Goal: Information Seeking & Learning: Learn about a topic

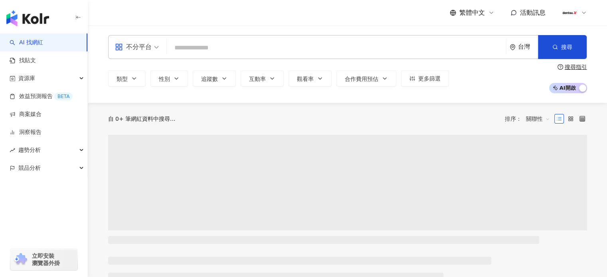
click at [583, 11] on icon at bounding box center [584, 13] width 6 height 6
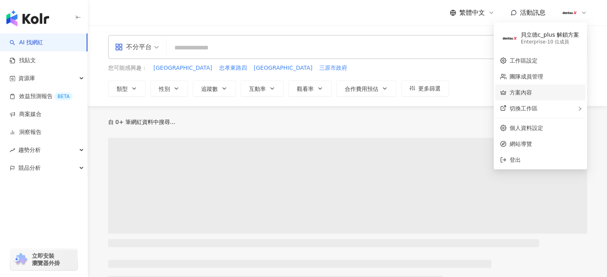
click at [521, 93] on link "方案內容" at bounding box center [521, 92] width 22 height 6
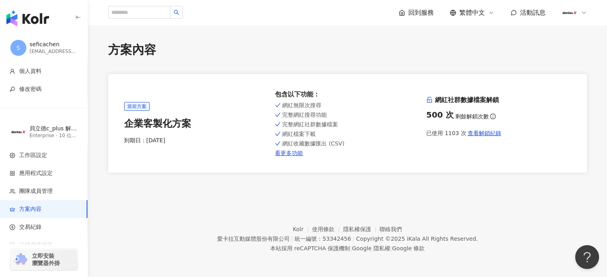
click at [495, 202] on footer "Kolr 使用條款 隱私權保護 聯絡我們 愛[PERSON_NAME]互動媒體股份有限公司 | 統一編號：53342456 | Copyright © 202…" at bounding box center [347, 233] width 519 height 89
click at [582, 13] on icon at bounding box center [584, 13] width 6 height 6
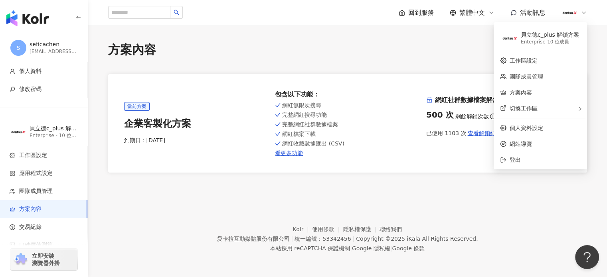
click at [550, 35] on div "貝立德c_plus 解鎖方案" at bounding box center [550, 35] width 58 height 8
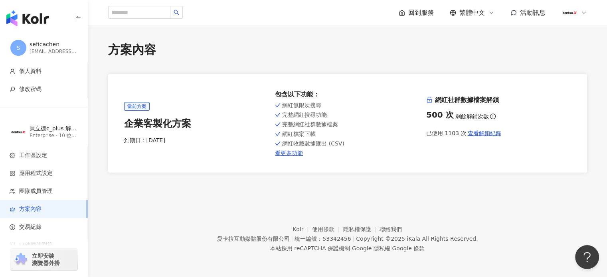
click at [463, 192] on footer "Kolr 使用條款 隱私權保護 聯絡我們 愛[PERSON_NAME]互動媒體股份有限公司 | 統一編號：53342456 | Copyright © 202…" at bounding box center [347, 233] width 519 height 89
click at [583, 212] on footer "Kolr 使用條款 隱私權保護 聯絡我們 愛[PERSON_NAME]互動媒體股份有限公司 | 統一編號：53342456 | Copyright © 202…" at bounding box center [347, 233] width 519 height 89
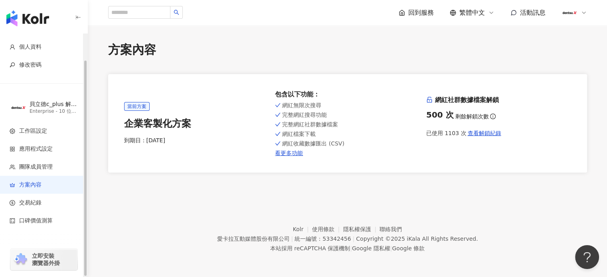
scroll to position [29, 0]
